Goal: Find specific page/section: Find specific page/section

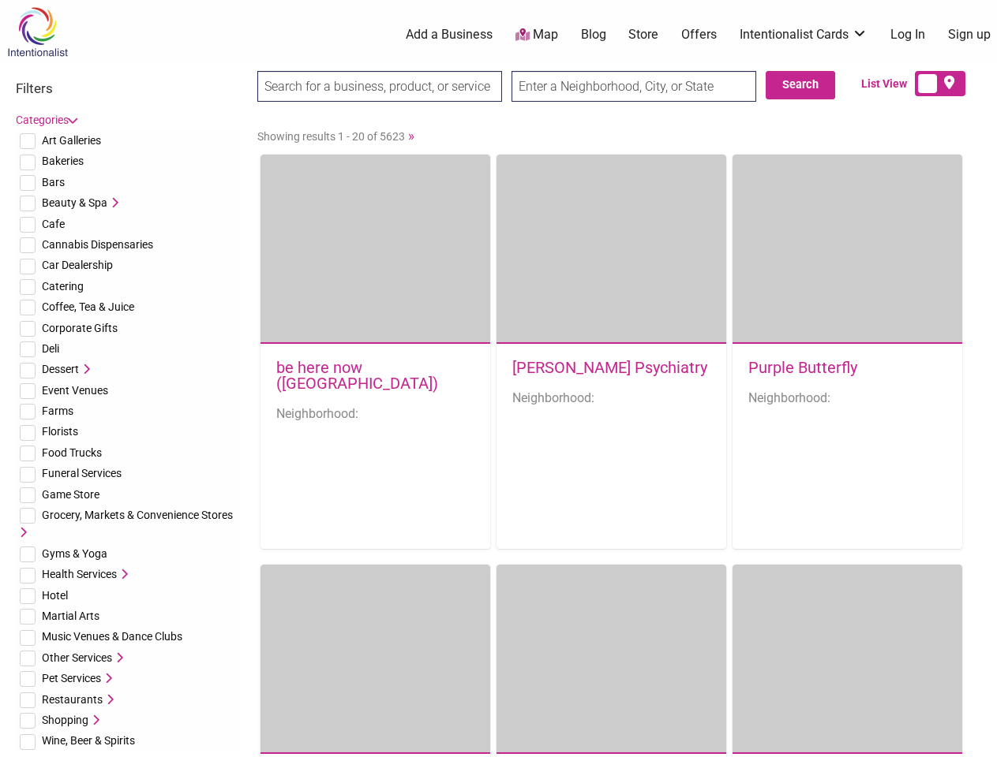
click at [498, 379] on div "[PERSON_NAME] Psychiatry Neighborhood:" at bounding box center [611, 390] width 230 height 93
click at [71, 140] on span "Art Galleries" at bounding box center [71, 140] width 59 height 13
click at [62, 161] on span "Bakeries" at bounding box center [63, 161] width 42 height 13
click at [53, 182] on span "Bars" at bounding box center [53, 182] width 23 height 13
click at [74, 203] on span "Beauty & Spa" at bounding box center [74, 202] width 65 height 13
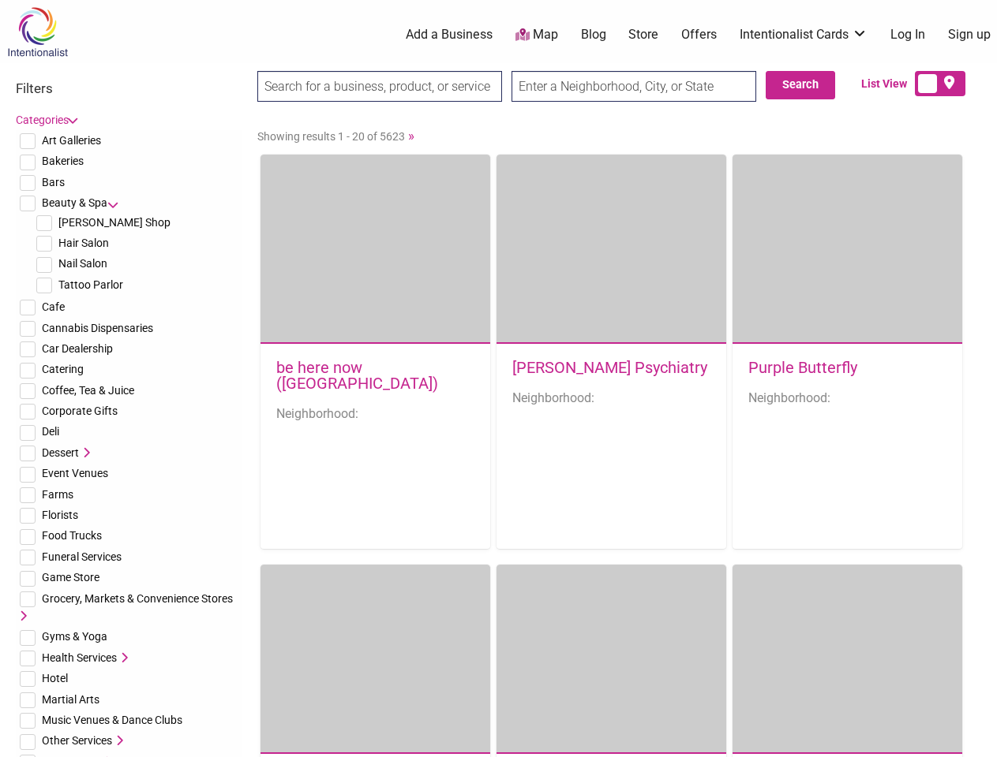
click at [113, 203] on icon at bounding box center [112, 202] width 11 height 11
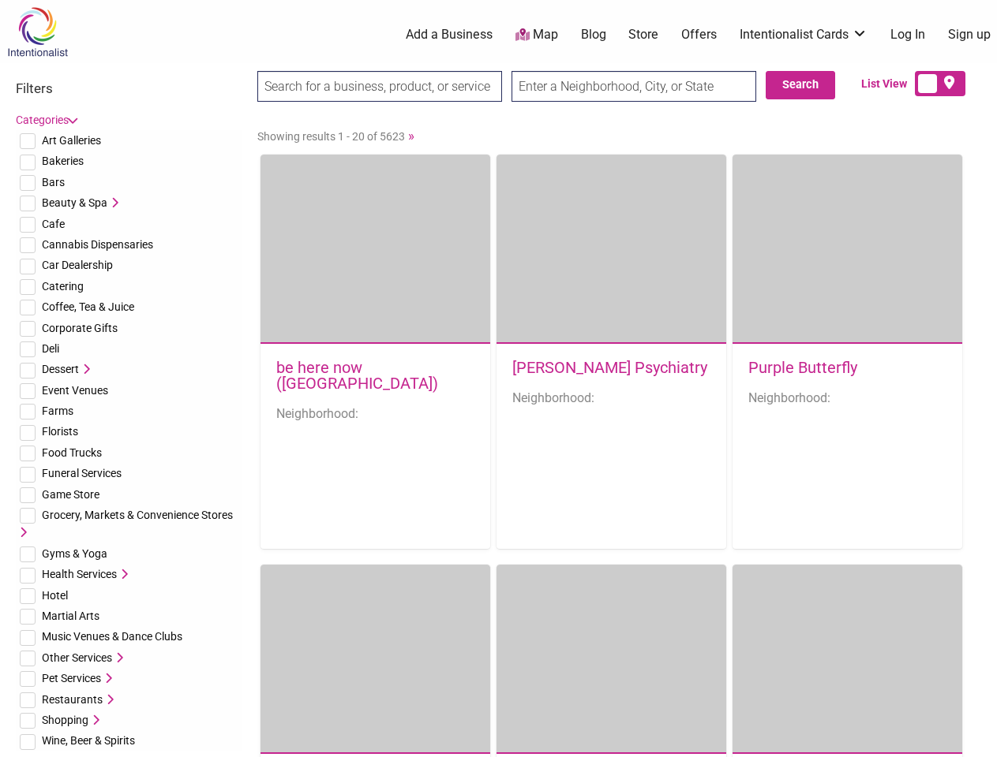
click at [53, 224] on span "Cafe" at bounding box center [53, 224] width 23 height 13
click at [97, 245] on span "Cannabis Dispensaries" at bounding box center [97, 244] width 111 height 13
click at [77, 265] on span "Car Dealership" at bounding box center [77, 265] width 71 height 13
click at [62, 286] on span "Catering" at bounding box center [63, 286] width 42 height 13
